Goal: Task Accomplishment & Management: Complete application form

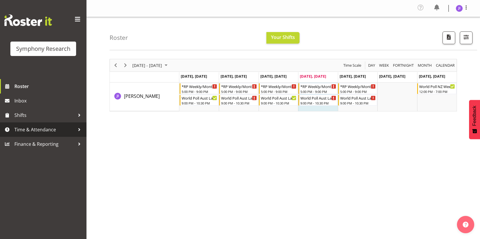
click at [46, 131] on span "Time & Attendance" at bounding box center [44, 129] width 61 height 9
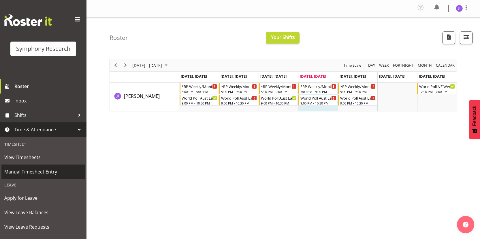
click at [48, 170] on span "Manual Timesheet Entry" at bounding box center [43, 171] width 78 height 9
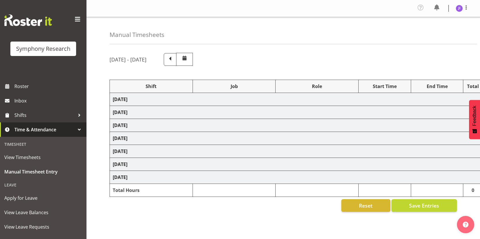
select select "48116"
select select "10585"
select select "48116"
select select "10499"
select select "48116"
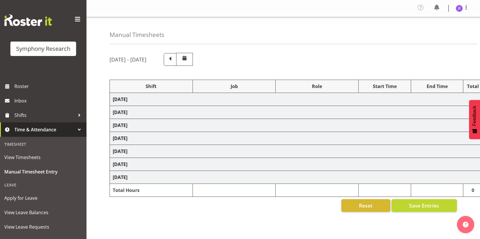
select select "10585"
select select "48116"
select select "10499"
select select "48116"
select select "10585"
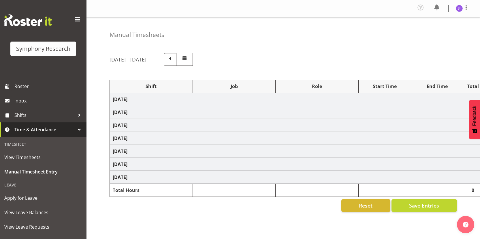
select select "48116"
select select "10499"
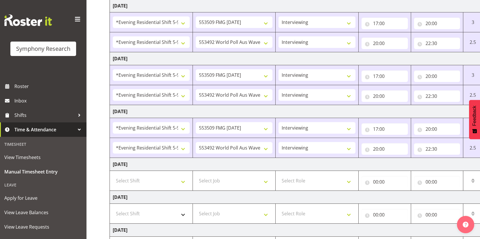
scroll to position [180, 0]
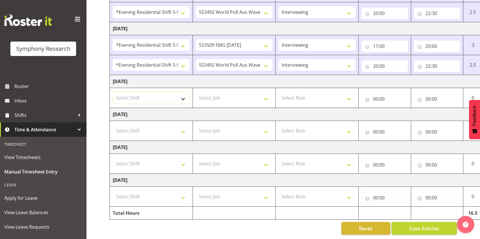
click at [161, 93] on select "Select Shift !!Weekend Residential (Roster IT Shift Label) *Business 9/10am ~ 4…" at bounding box center [151, 98] width 77 height 12
select select "48116"
click at [113, 92] on select "Select Shift !!Weekend Residential (Roster IT Shift Label) *Business 9/10am ~ 4…" at bounding box center [151, 98] width 77 height 12
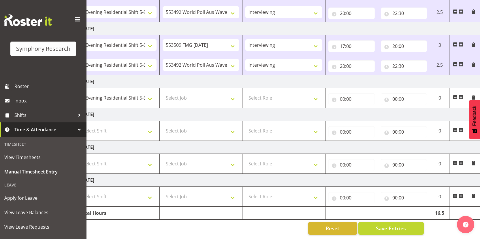
click at [462, 95] on span at bounding box center [461, 97] width 5 height 5
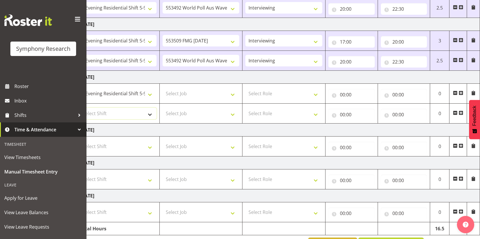
click at [142, 112] on select "Select Shift !!Weekend Residential (Roster IT Shift Label) *Business 9/10am ~ 4…" at bounding box center [118, 114] width 77 height 12
select select "48116"
click at [80, 108] on select "Select Shift !!Weekend Residential (Roster IT Shift Label) *Business 9/10am ~ 4…" at bounding box center [118, 114] width 77 height 12
click at [214, 93] on select "Select Job 550060 IF Admin 553492 World Poll Aus Wave 2 Main 2025 553493 World …" at bounding box center [201, 94] width 77 height 12
select select "10585"
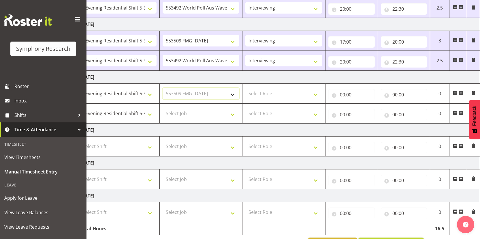
click at [163, 88] on select "Select Job 550060 IF Admin 553492 World Poll Aus Wave 2 Main 2025 553493 World …" at bounding box center [201, 94] width 77 height 12
click at [211, 118] on select "Select Job 550060 IF Admin 553492 World Poll Aus Wave 2 Main 2025 553493 World …" at bounding box center [201, 114] width 77 height 12
select select "10499"
click at [163, 108] on select "Select Job 550060 IF Admin 553492 World Poll Aus Wave 2 Main 2025 553493 World …" at bounding box center [201, 114] width 77 height 12
click at [276, 89] on select "Select Role Interviewing Briefing" at bounding box center [283, 94] width 77 height 12
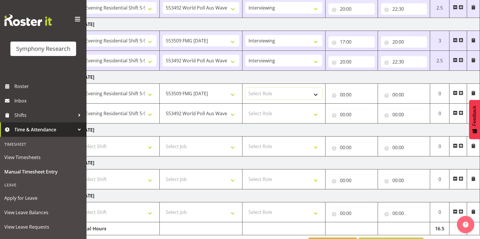
select select "47"
click at [245, 88] on select "Select Role Interviewing Briefing" at bounding box center [283, 94] width 77 height 12
click at [274, 111] on select "Select Role Interviewing Briefing" at bounding box center [283, 114] width 77 height 12
select select "47"
click at [245, 108] on select "Select Role Interviewing Briefing" at bounding box center [283, 114] width 77 height 12
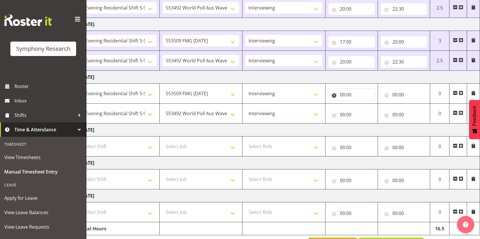
click at [343, 96] on input "00:00" at bounding box center [351, 95] width 46 height 12
click at [368, 112] on select "00 01 02 03 04 05 06 07 08 09 10 11 12 13 14 15 16 17 18 19 20 21 22 23" at bounding box center [367, 110] width 13 height 12
select select "17"
click at [361, 104] on select "00 01 02 03 04 05 06 07 08 09 10 11 12 13 14 15 16 17 18 19 20 21 22 23" at bounding box center [367, 110] width 13 height 12
type input "17:00"
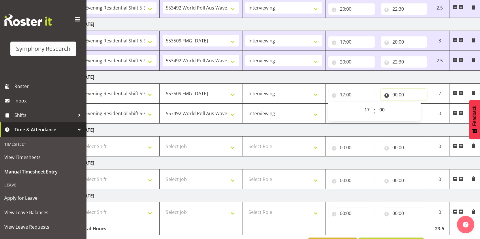
click at [396, 95] on input "00:00" at bounding box center [404, 95] width 46 height 12
click at [417, 110] on select "00 01 02 03 04 05 06 07 08 09 10 11 12 13 14 15 16 17 18 19 20 21 22 23" at bounding box center [420, 110] width 13 height 12
select select "20"
click at [414, 104] on select "00 01 02 03 04 05 06 07 08 09 10 11 12 13 14 15 16 17 18 19 20 21 22 23" at bounding box center [420, 110] width 13 height 12
type input "20:00"
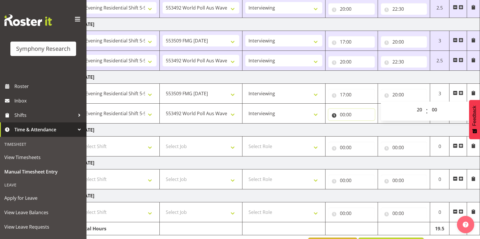
click at [344, 116] on input "00:00" at bounding box center [351, 115] width 46 height 12
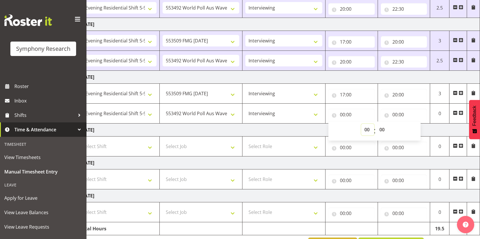
click at [367, 131] on select "00 01 02 03 04 05 06 07 08 09 10 11 12 13 14 15 16 17 18 19 20 21 22 23" at bounding box center [367, 130] width 13 height 12
select select "20"
click at [361, 124] on select "00 01 02 03 04 05 06 07 08 09 10 11 12 13 14 15 16 17 18 19 20 21 22 23" at bounding box center [367, 130] width 13 height 12
type input "20:00"
click at [395, 113] on input "00:00" at bounding box center [404, 115] width 46 height 12
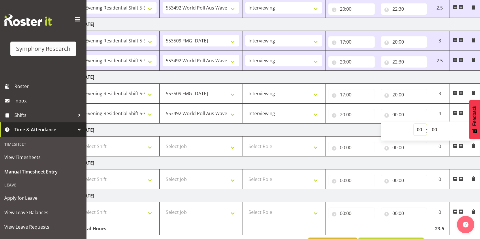
click at [422, 133] on select "00 01 02 03 04 05 06 07 08 09 10 11 12 13 14 15 16 17 18 19 20 21 22 23" at bounding box center [420, 130] width 13 height 12
select select "22"
click at [414, 124] on select "00 01 02 03 04 05 06 07 08 09 10 11 12 13 14 15 16 17 18 19 20 21 22 23" at bounding box center [420, 130] width 13 height 12
type input "22:00"
click at [432, 129] on select "00 01 02 03 04 05 06 07 08 09 10 11 12 13 14 15 16 17 18 19 20 21 22 23 24 25 2…" at bounding box center [435, 130] width 13 height 12
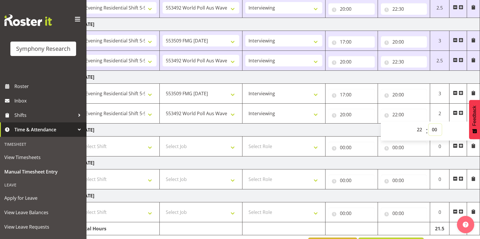
select select "30"
click at [429, 124] on select "00 01 02 03 04 05 06 07 08 09 10 11 12 13 14 15 16 17 18 19 20 21 22 23 24 25 2…" at bounding box center [435, 130] width 13 height 12
type input "22:30"
click at [357, 127] on td "Friday 5th September 2025" at bounding box center [278, 129] width 403 height 13
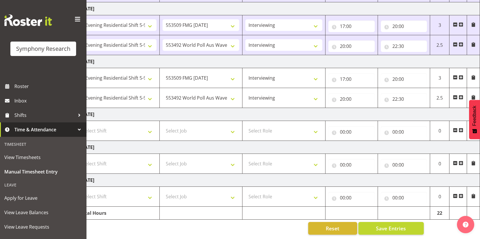
scroll to position [200, 0]
click at [391, 224] on span "Save Entries" at bounding box center [391, 227] width 30 height 7
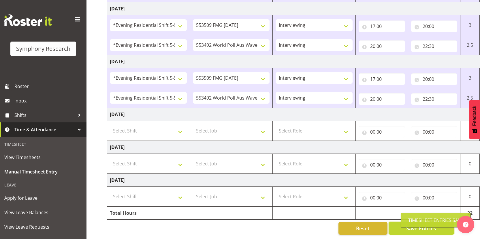
scroll to position [0, 0]
